Goal: Task Accomplishment & Management: Manage account settings

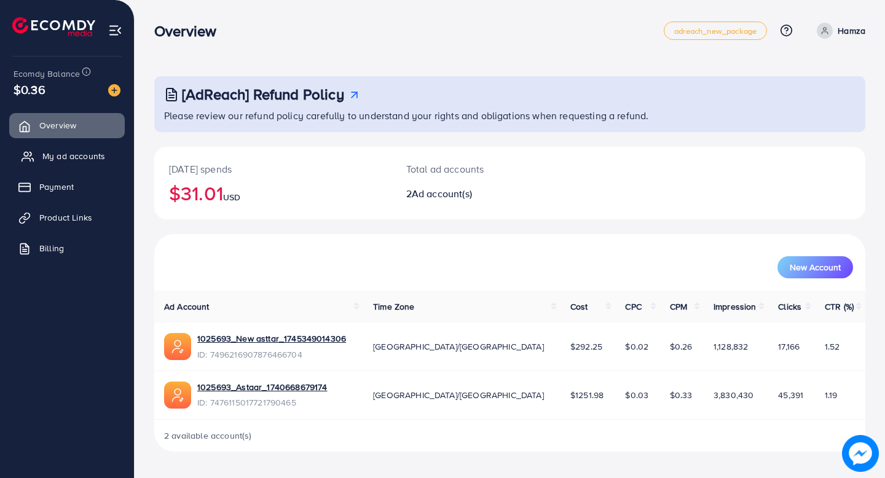
click at [99, 160] on span "My ad accounts" at bounding box center [73, 156] width 63 height 12
click at [79, 156] on span "My ad accounts" at bounding box center [73, 156] width 63 height 12
